Goal: Information Seeking & Learning: Learn about a topic

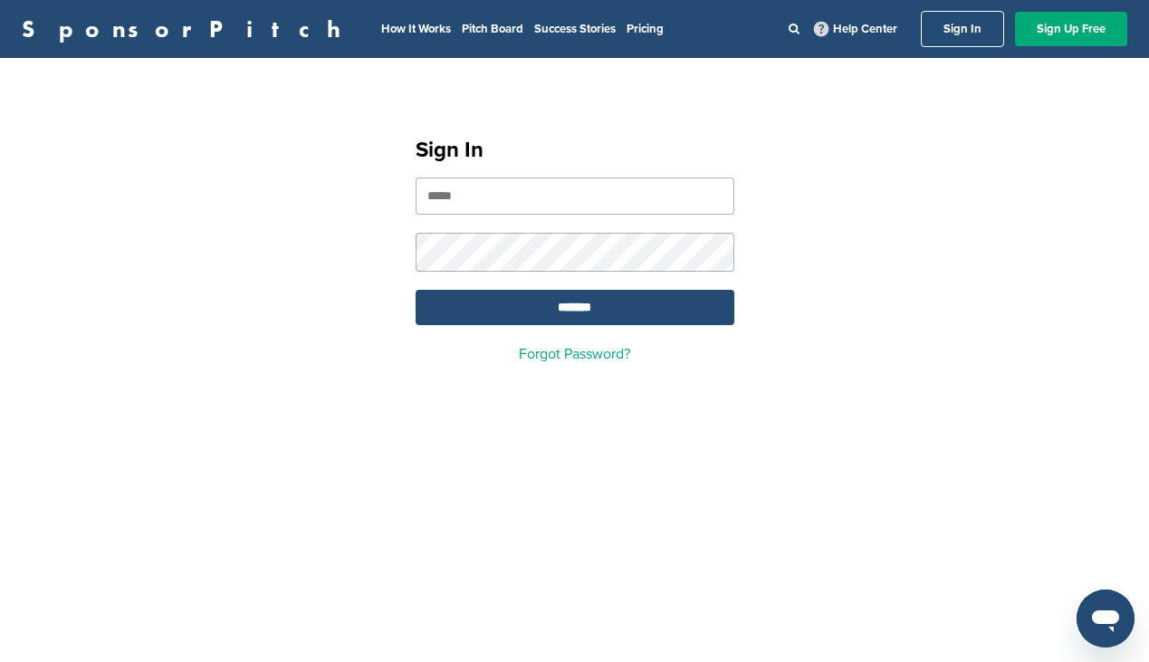
click at [540, 206] on input "email" at bounding box center [575, 196] width 319 height 37
type input "**********"
click at [598, 309] on input "*******" at bounding box center [575, 307] width 319 height 35
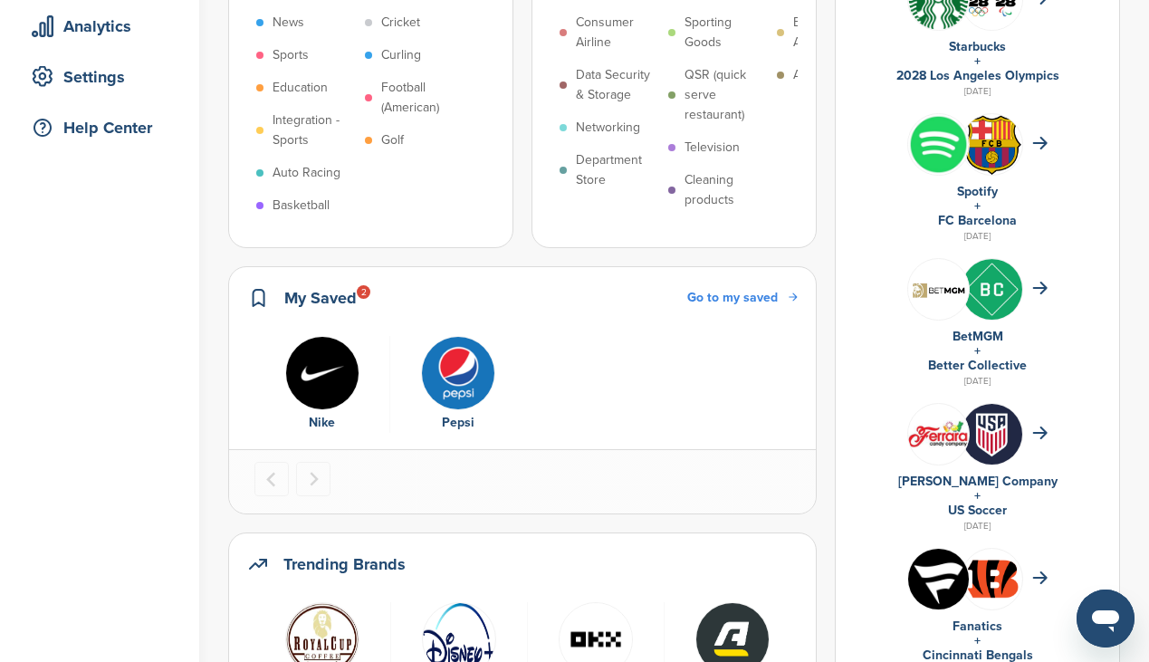
scroll to position [362, 0]
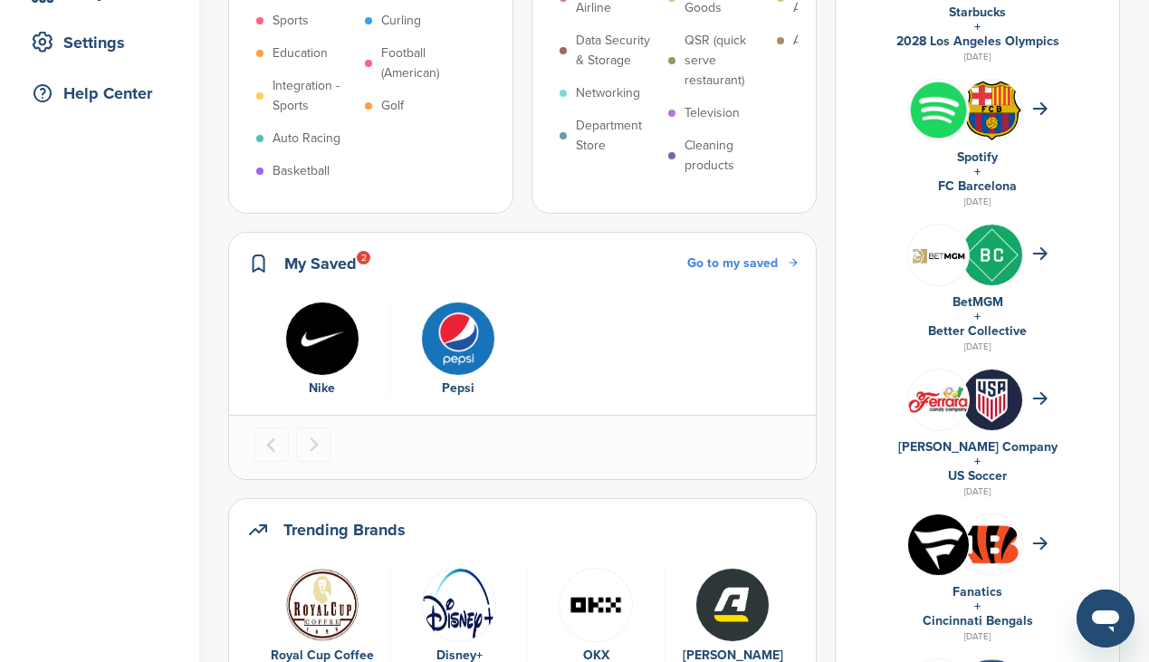
click at [333, 332] on img "1 of 2" at bounding box center [322, 339] width 74 height 74
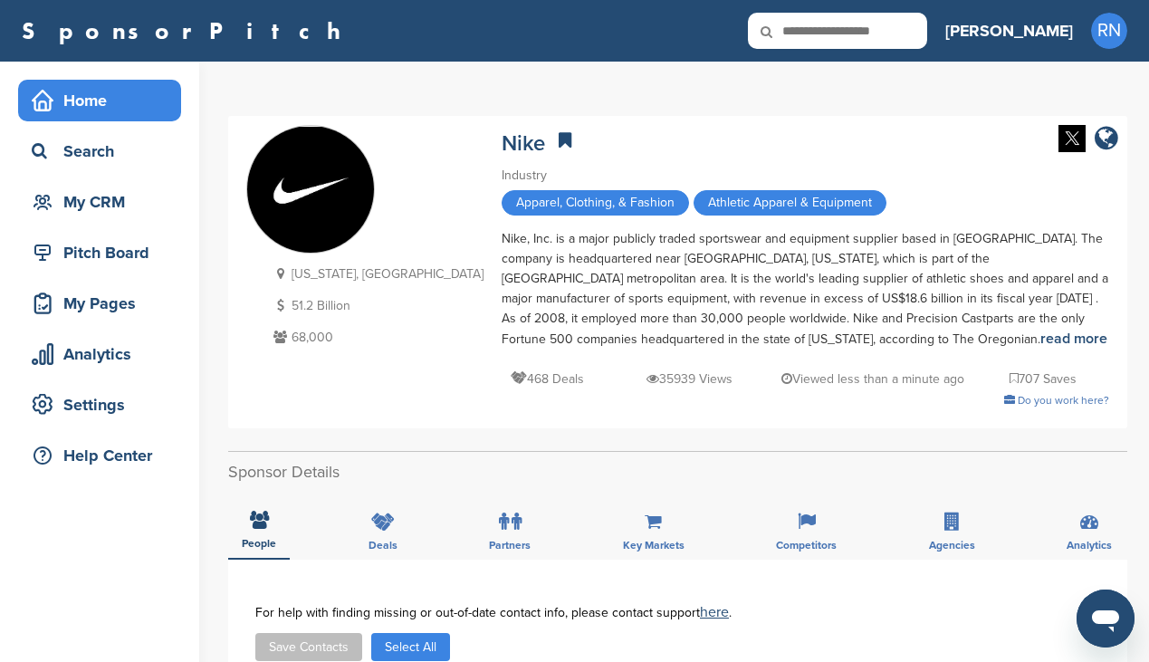
click at [126, 102] on div "Home" at bounding box center [104, 100] width 154 height 33
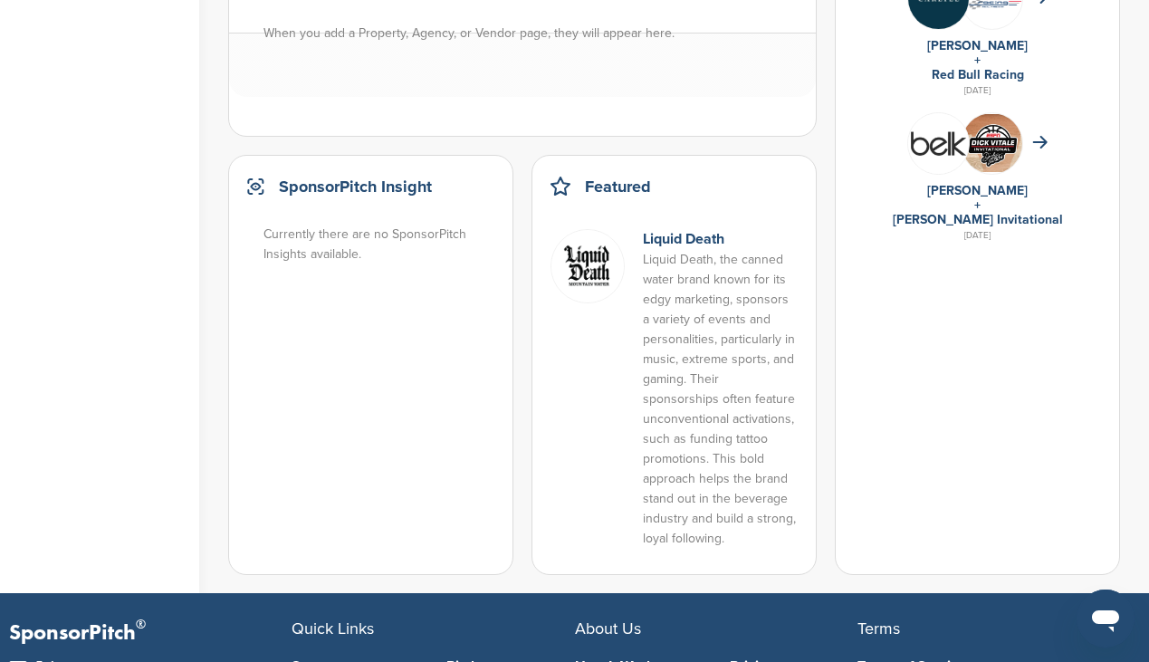
scroll to position [1377, 0]
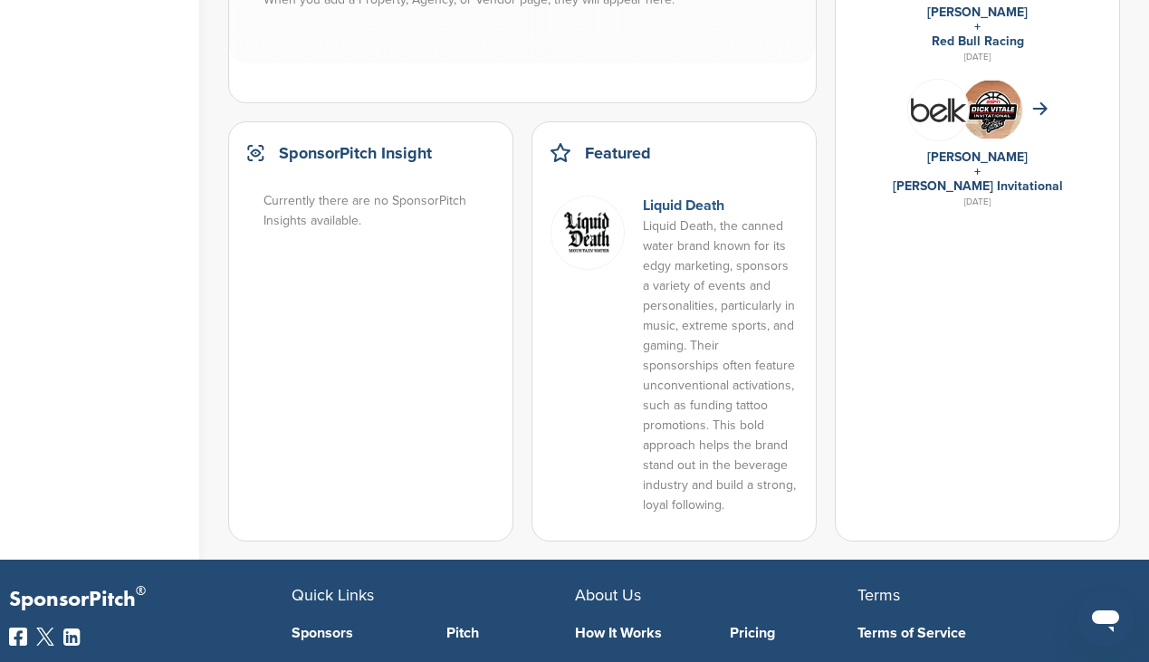
click at [660, 205] on link "Liquid Death" at bounding box center [684, 206] width 82 height 18
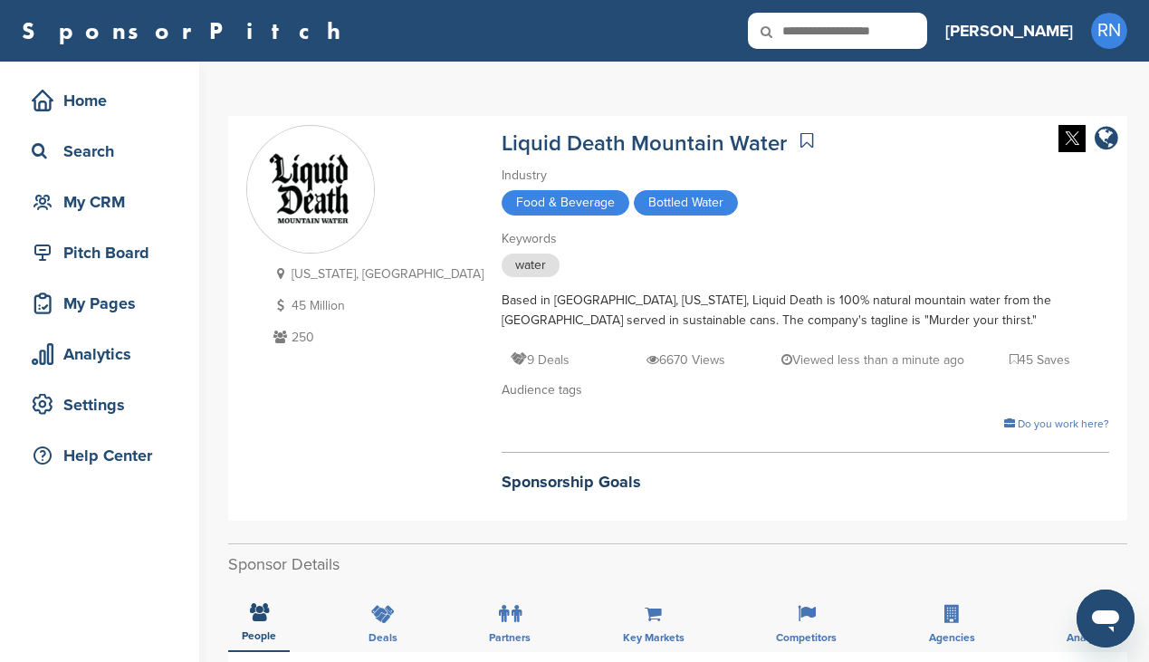
click at [666, 255] on div "water" at bounding box center [806, 268] width 608 height 28
click at [1076, 140] on img at bounding box center [1072, 138] width 27 height 27
click at [117, 101] on div "Home" at bounding box center [104, 100] width 154 height 33
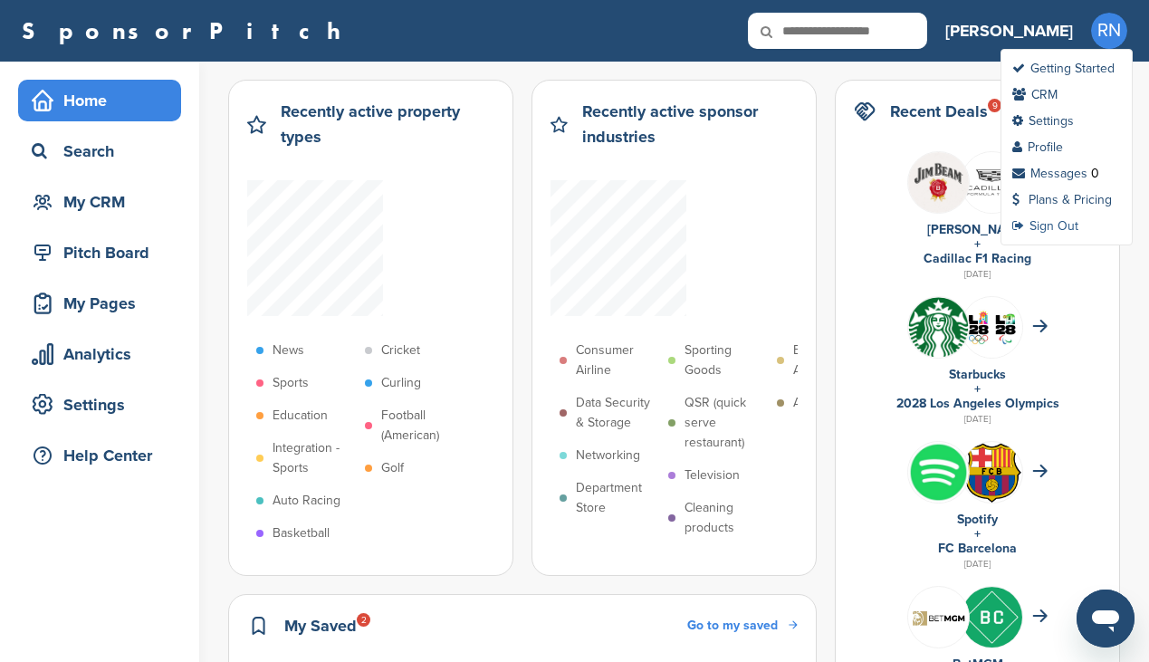
click at [1055, 230] on link "Sign Out" at bounding box center [1046, 225] width 66 height 15
